Goal: Information Seeking & Learning: Learn about a topic

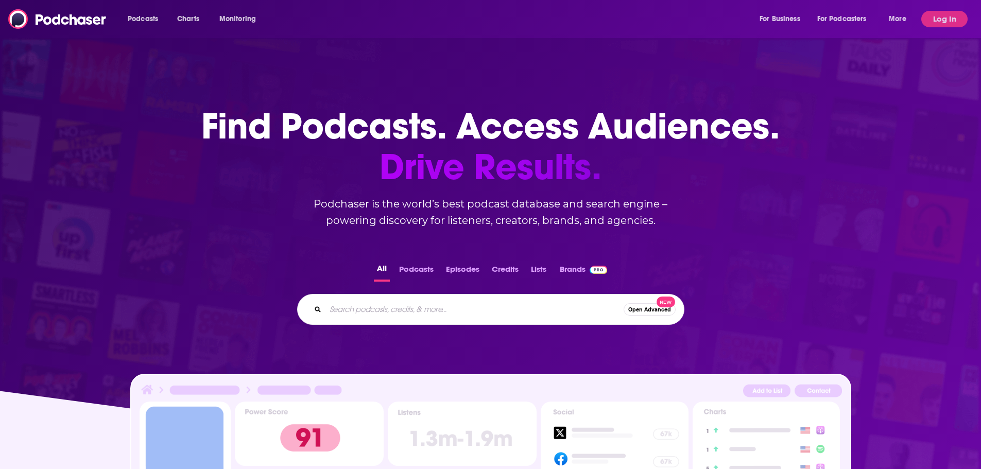
click at [397, 308] on input "Search podcasts, credits, & more..." at bounding box center [474, 309] width 298 height 16
click at [946, 23] on button "Log In" at bounding box center [944, 19] width 46 height 16
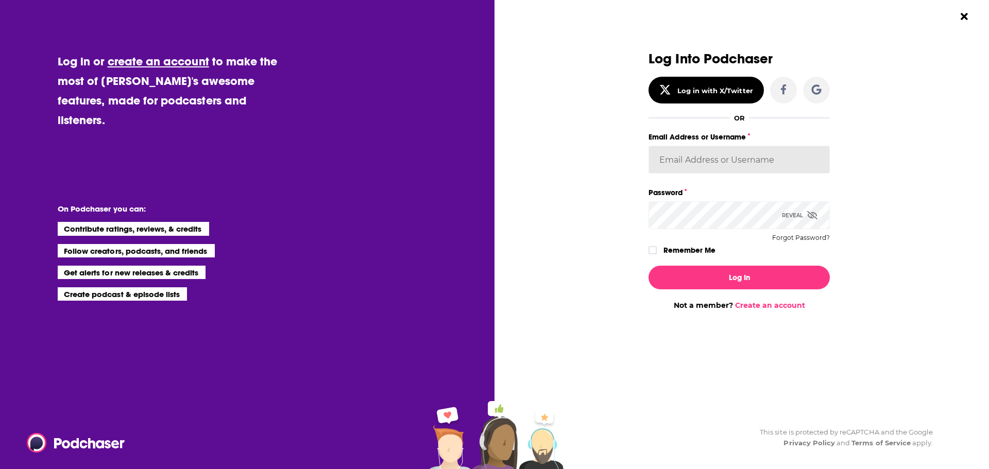
type input "[PERSON_NAME].[PERSON_NAME]"
click at [744, 276] on button "Log In" at bounding box center [738, 278] width 181 height 24
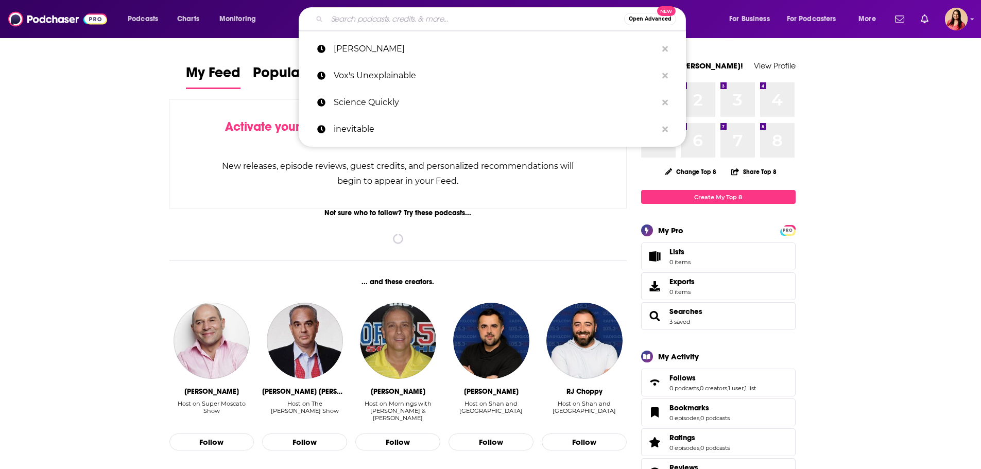
click at [512, 22] on input "Search podcasts, credits, & more..." at bounding box center [475, 19] width 297 height 16
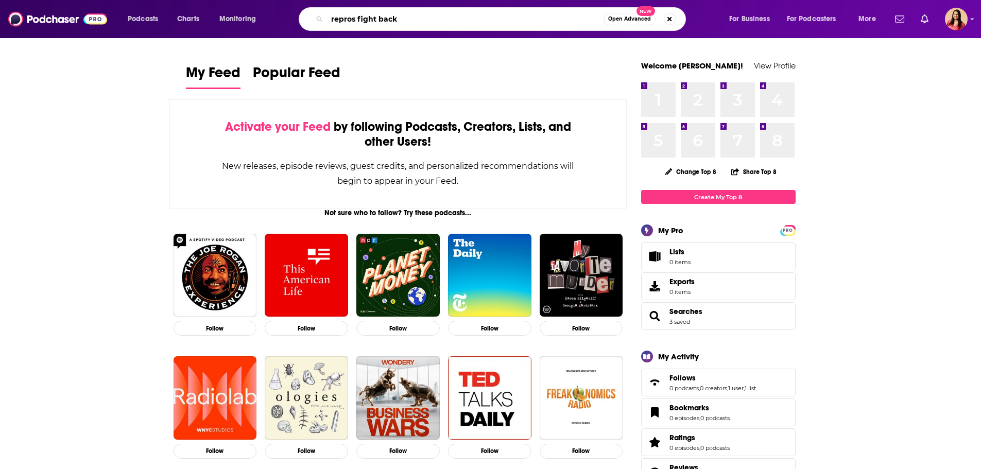
type input "repros fight back"
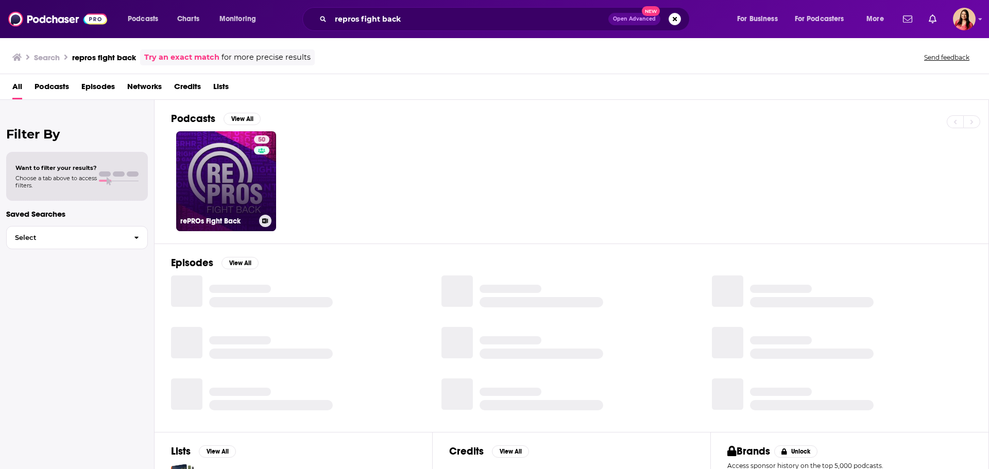
click at [236, 187] on link "50 rePROs Fight Back" at bounding box center [226, 181] width 100 height 100
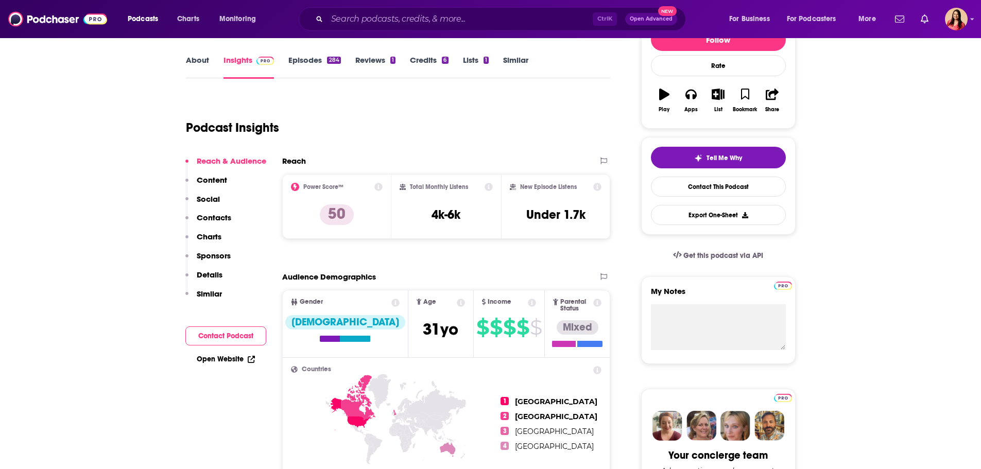
scroll to position [154, 0]
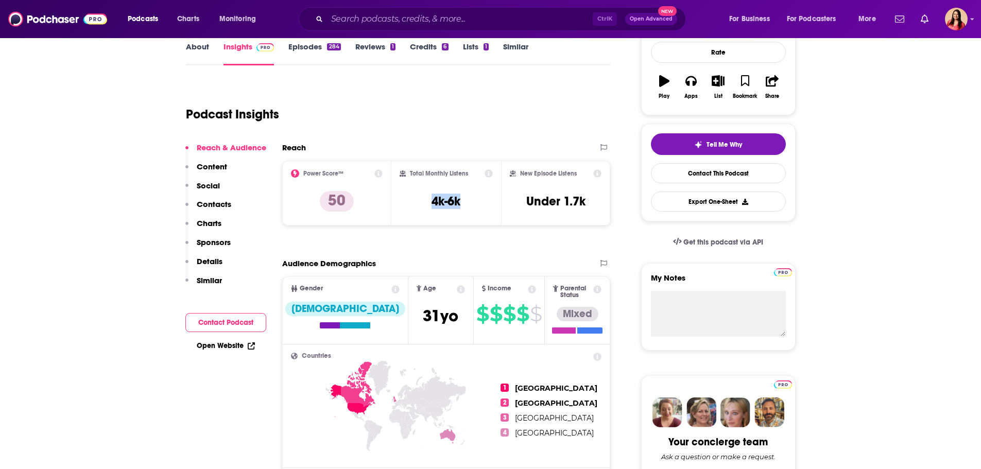
drag, startPoint x: 434, startPoint y: 200, endPoint x: 465, endPoint y: 200, distance: 31.4
click at [465, 200] on div "Total Monthly Listens 4k-6k" at bounding box center [446, 192] width 93 height 47
click at [452, 216] on div "Total Monthly Listens 4k-6k" at bounding box center [446, 192] width 93 height 47
drag, startPoint x: 487, startPoint y: 202, endPoint x: 370, endPoint y: 202, distance: 116.9
click at [370, 202] on div "Power Score™ 50 Total Monthly Listens 4k-6k New Episode Listens Under 1.7k" at bounding box center [446, 193] width 328 height 65
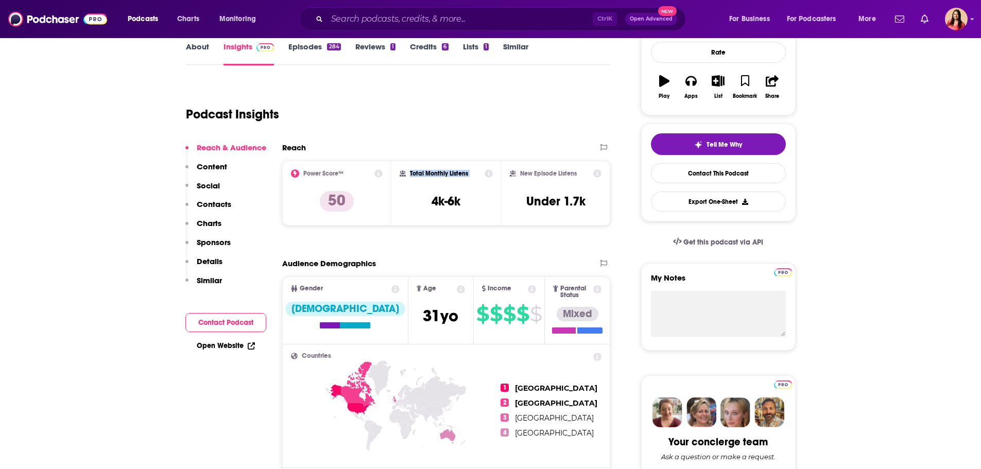
click at [416, 229] on div "Reach Power Score™ 50 Total Monthly Listens 4k-6k New Episode Listens Under 1.7k" at bounding box center [446, 188] width 328 height 91
